Goal: Check status: Check status

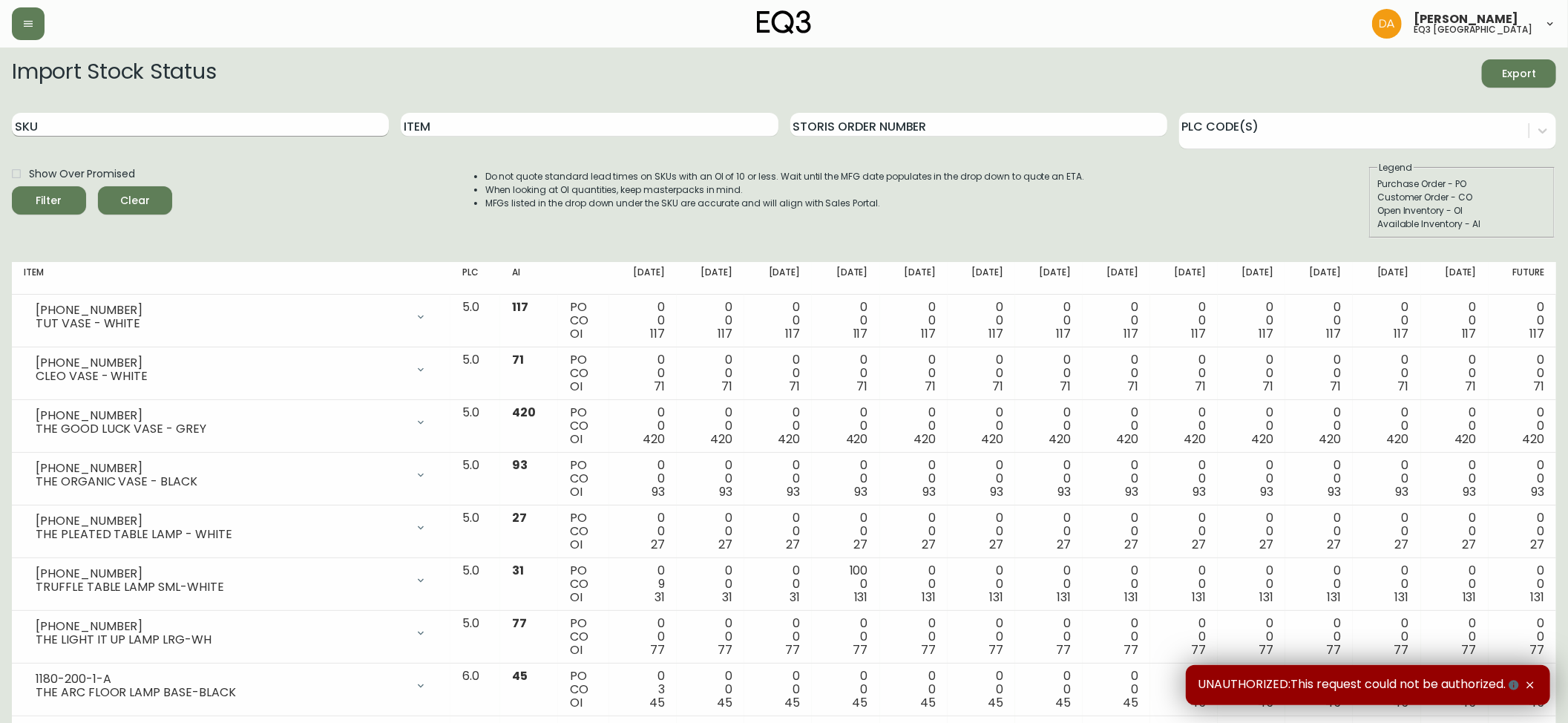
click at [64, 126] on input "SKU" at bounding box center [201, 124] width 377 height 24
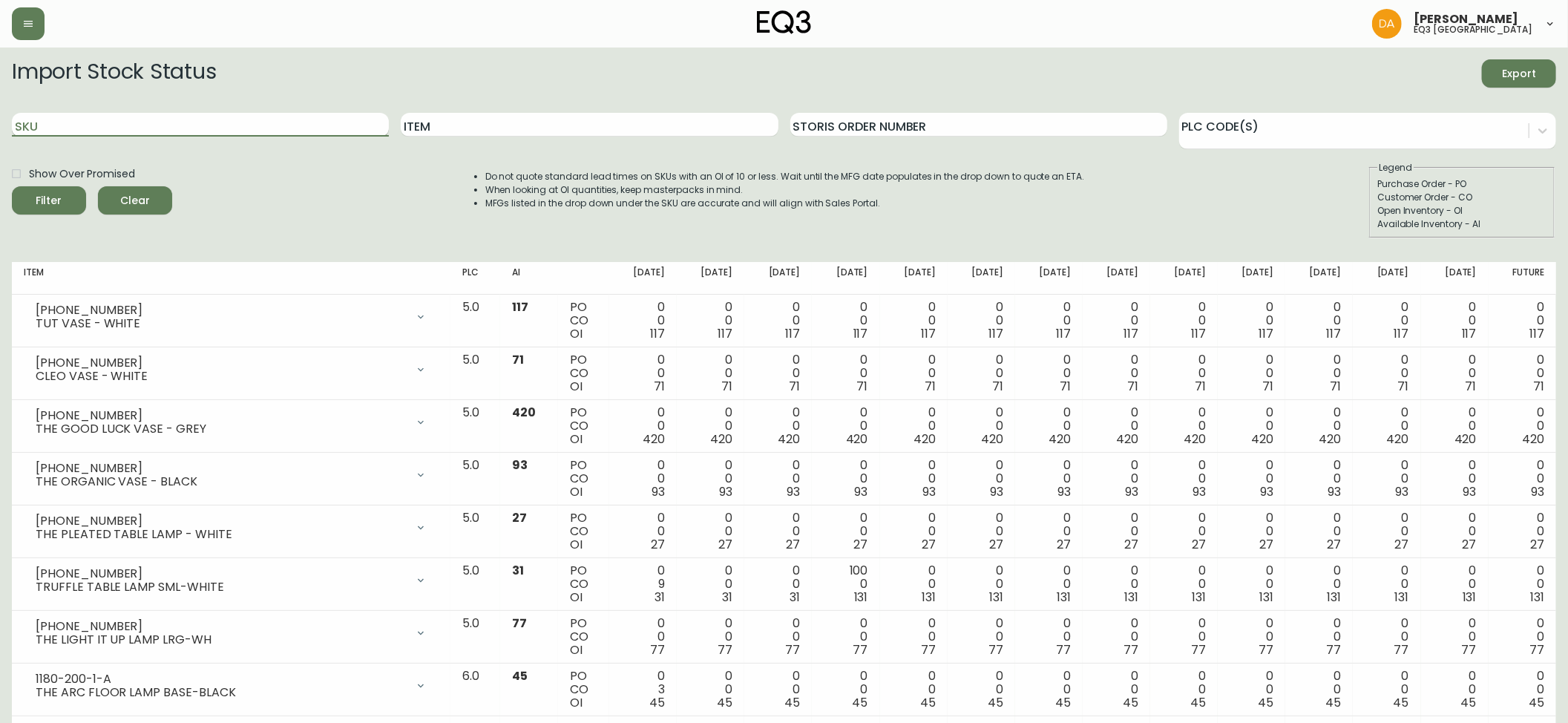
paste input "7130-629-13-A"
type input "7130-629-13-A"
click at [48, 197] on icon "submit" at bounding box center [43, 198] width 19 height 19
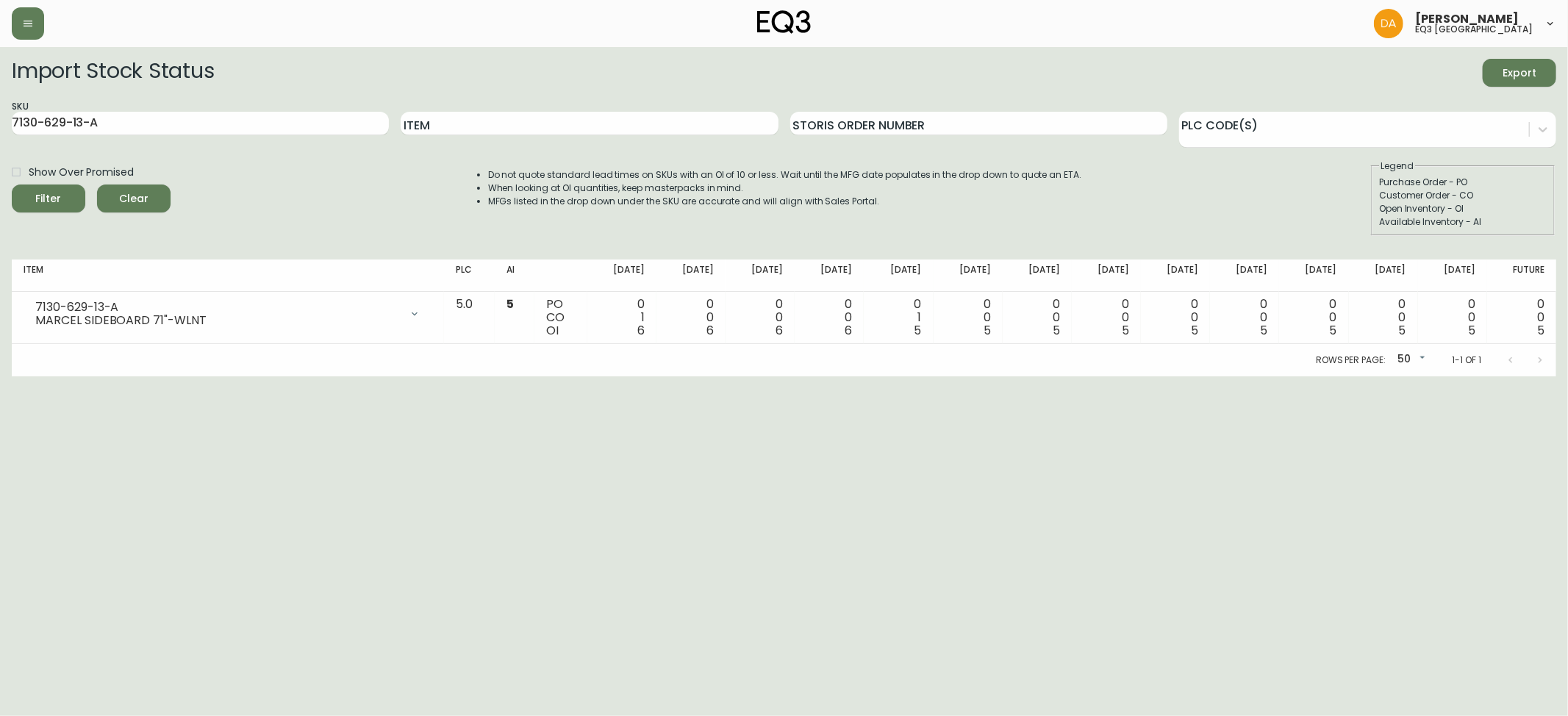
click at [126, 194] on span "Clear" at bounding box center [134, 199] width 50 height 18
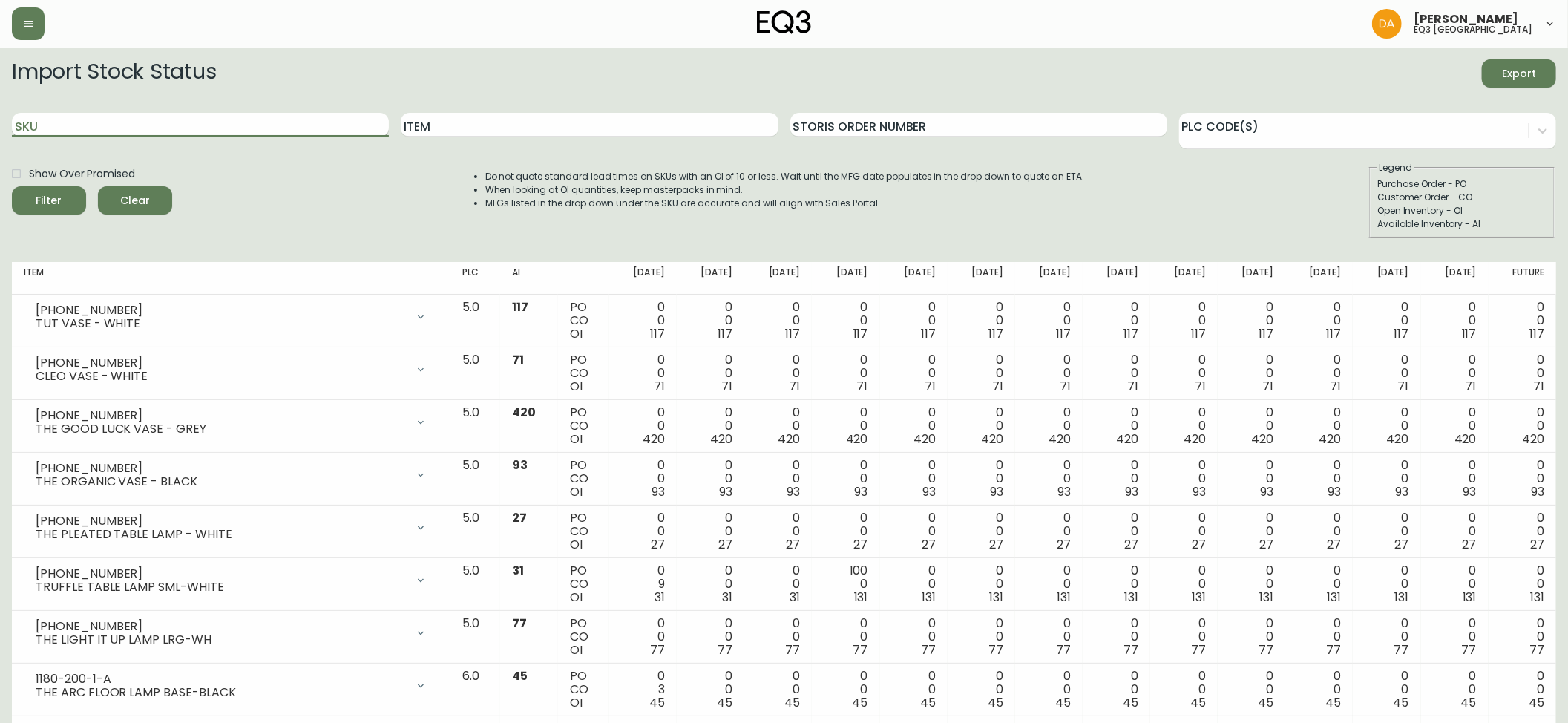
click at [31, 123] on input "SKU" at bounding box center [201, 124] width 377 height 24
paste input "7130-629-13-B"
type input "7130-629-13-B"
click at [61, 193] on span "Filter" at bounding box center [49, 201] width 50 height 18
